Goal: Information Seeking & Learning: Learn about a topic

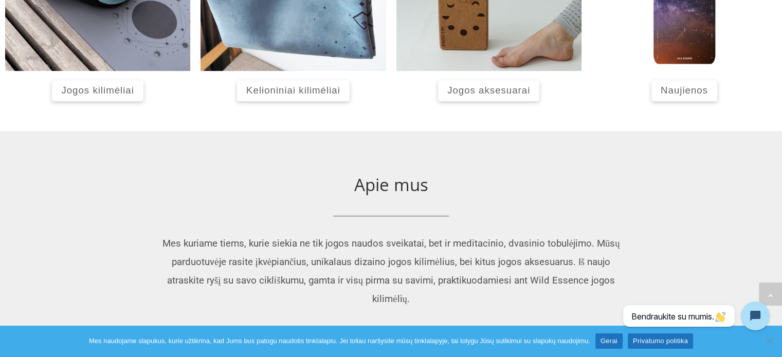
scroll to position [561, 0]
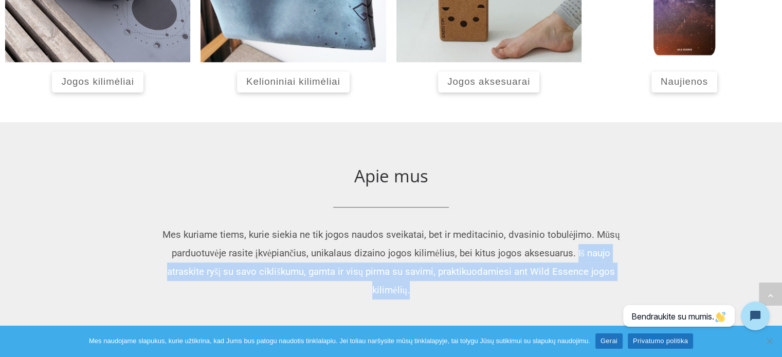
drag, startPoint x: 577, startPoint y: 250, endPoint x: 571, endPoint y: 286, distance: 36.0
click at [571, 286] on p "Mes kuriame tiems, kurie siekia ne tik jogos naudos sveikatai, bet ir meditacin…" at bounding box center [390, 263] width 463 height 74
copy span "Iš naujo atraskite ryšį su savo cikliškumu, gamta ir visų pirma su savimi, prak…"
click at [723, 194] on div "Apie mus" at bounding box center [390, 176] width 771 height 46
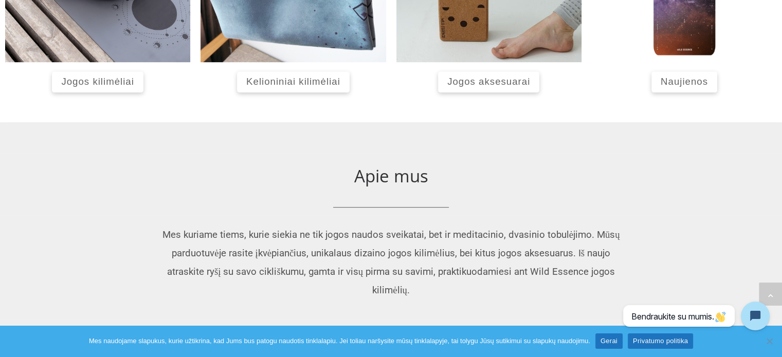
click at [696, 160] on div "Apie mus" at bounding box center [390, 176] width 771 height 46
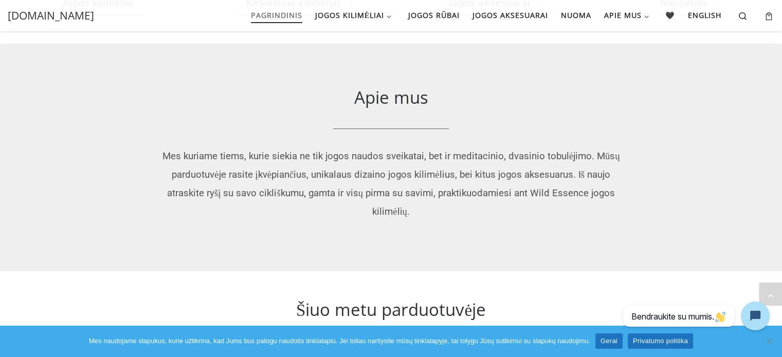
scroll to position [638, 0]
click at [165, 157] on span "Mes kuriame tiems, kurie siekia ne tik jogos naudos sveikatai, bet ir meditacin…" at bounding box center [390, 185] width 457 height 67
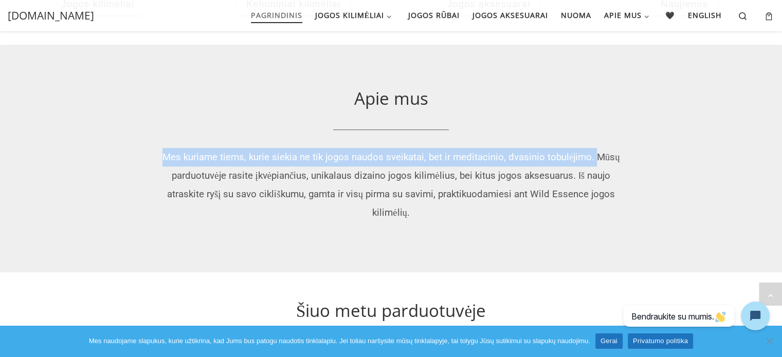
drag, startPoint x: 165, startPoint y: 157, endPoint x: 592, endPoint y: 157, distance: 426.6
click at [592, 157] on span "Mes kuriame tiems, kurie siekia ne tik jogos naudos sveikatai, bet ir meditacin…" at bounding box center [390, 185] width 457 height 67
copy span "Mes kuriame tiems, kurie siekia ne tik jogos naudos sveikatai, bet ir meditacin…"
click at [671, 119] on div "Apie mus" at bounding box center [390, 99] width 771 height 46
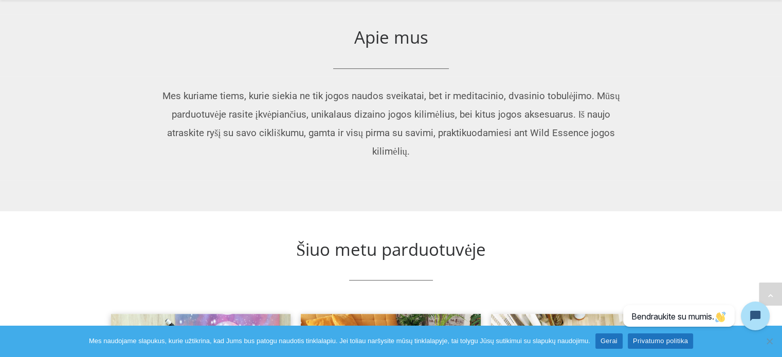
scroll to position [700, 0]
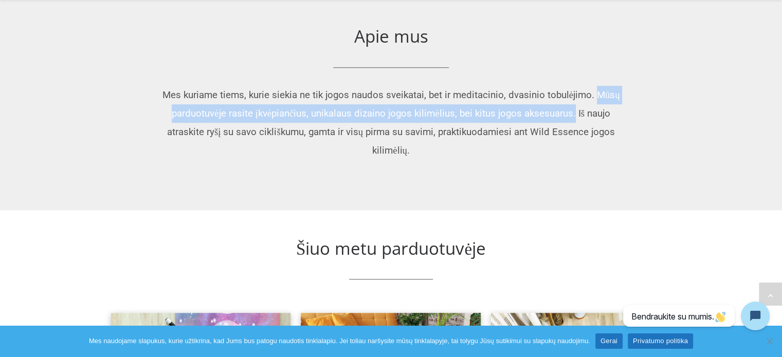
drag, startPoint x: 594, startPoint y: 92, endPoint x: 575, endPoint y: 112, distance: 27.3
click at [575, 112] on span "Mes kuriame tiems, kurie siekia ne tik jogos naudos sveikatai, bet ir meditacin…" at bounding box center [390, 122] width 457 height 67
copy span "Mūsų parduotuvėje rasite įkvėpiančius, unikalaus dizaino jogos kilimėlius, bei …"
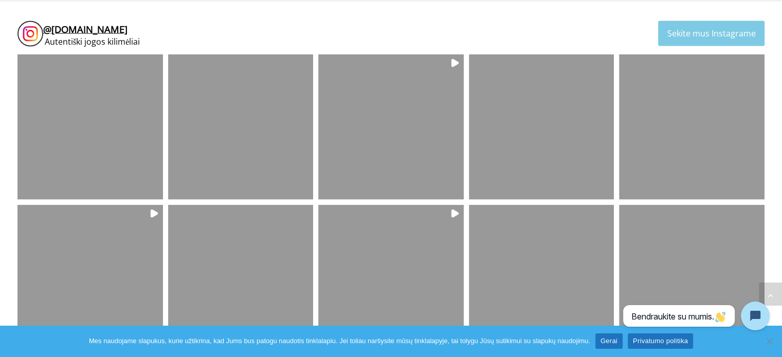
scroll to position [2244, 0]
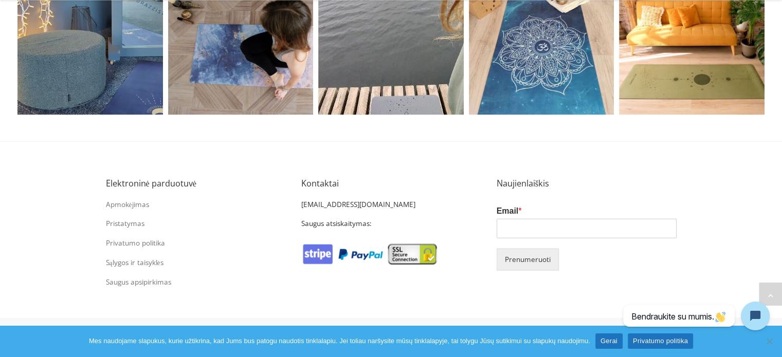
click at [303, 296] on div "Kontaktai [EMAIL_ADDRESS][DOMAIN_NAME] Saugus atsiskaitymas:" at bounding box center [390, 236] width 195 height 137
click at [621, 343] on link "Gerai" at bounding box center [608, 341] width 27 height 15
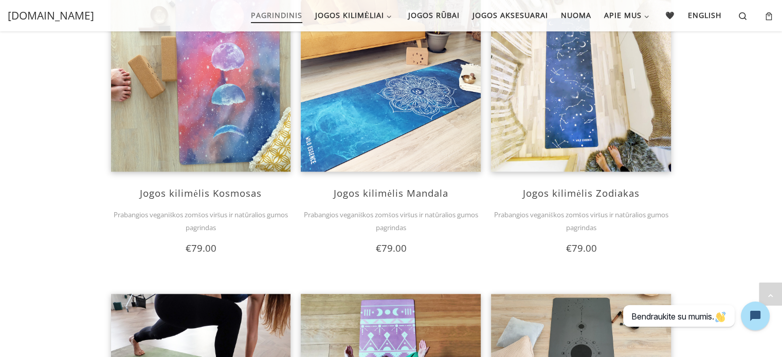
scroll to position [1017, 0]
